Goal: Task Accomplishment & Management: Complete application form

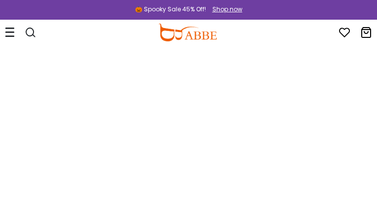
type input "**********"
type input "*********"
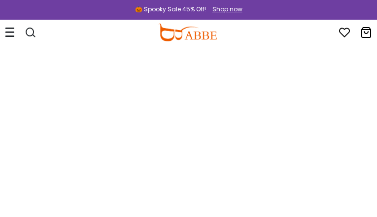
type input "*********"
type input "**********"
